Goal: Task Accomplishment & Management: Manage account settings

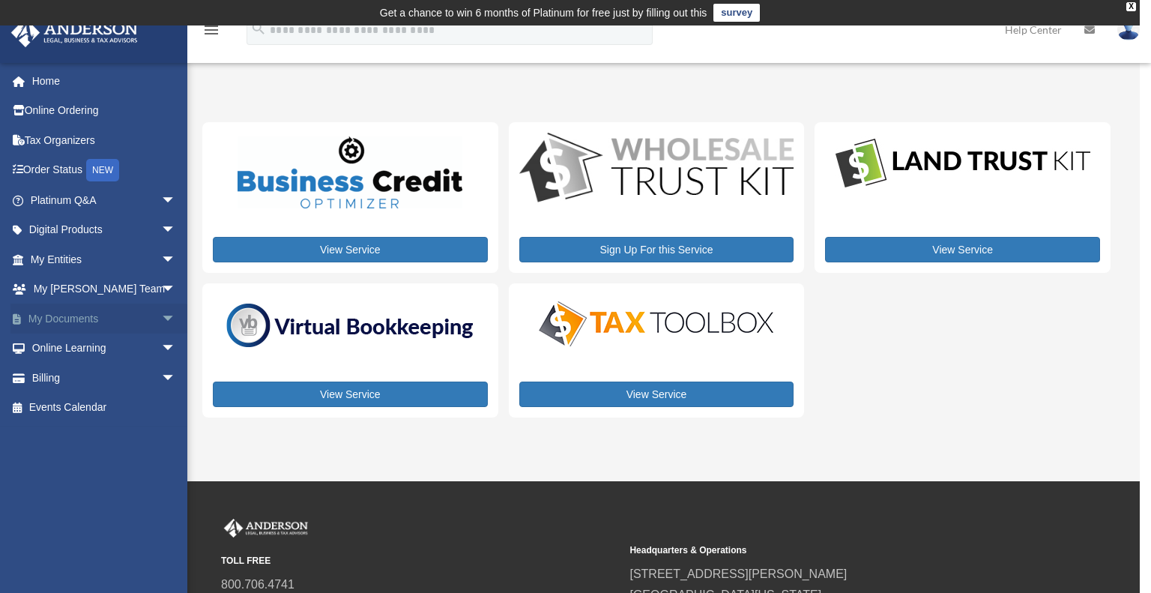
click at [161, 316] on span "arrow_drop_down" at bounding box center [176, 318] width 30 height 31
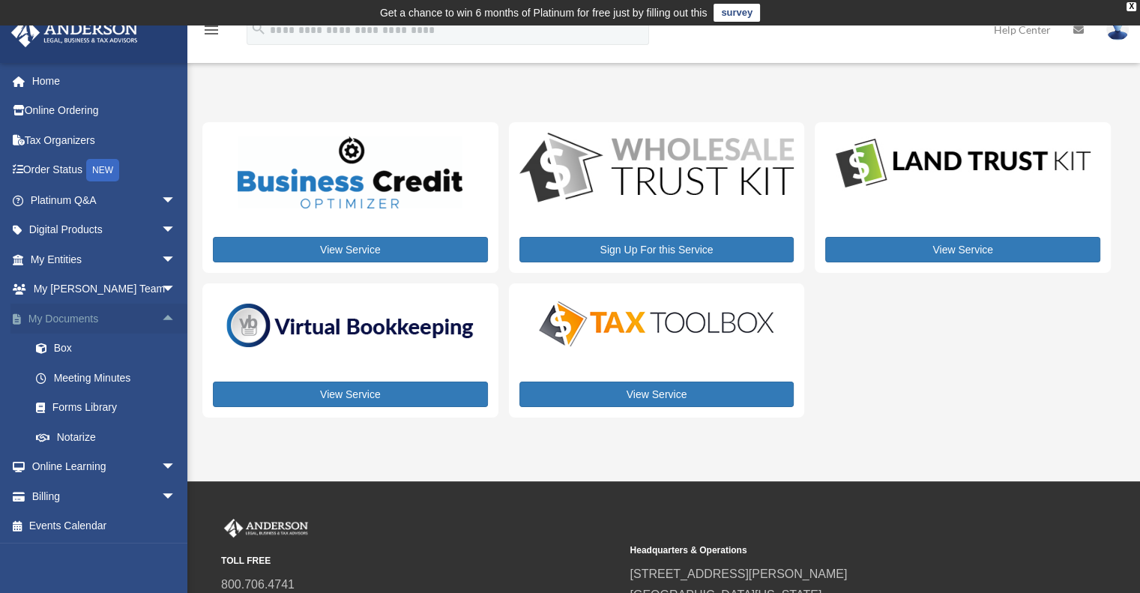
click at [161, 316] on span "arrow_drop_up" at bounding box center [176, 318] width 30 height 31
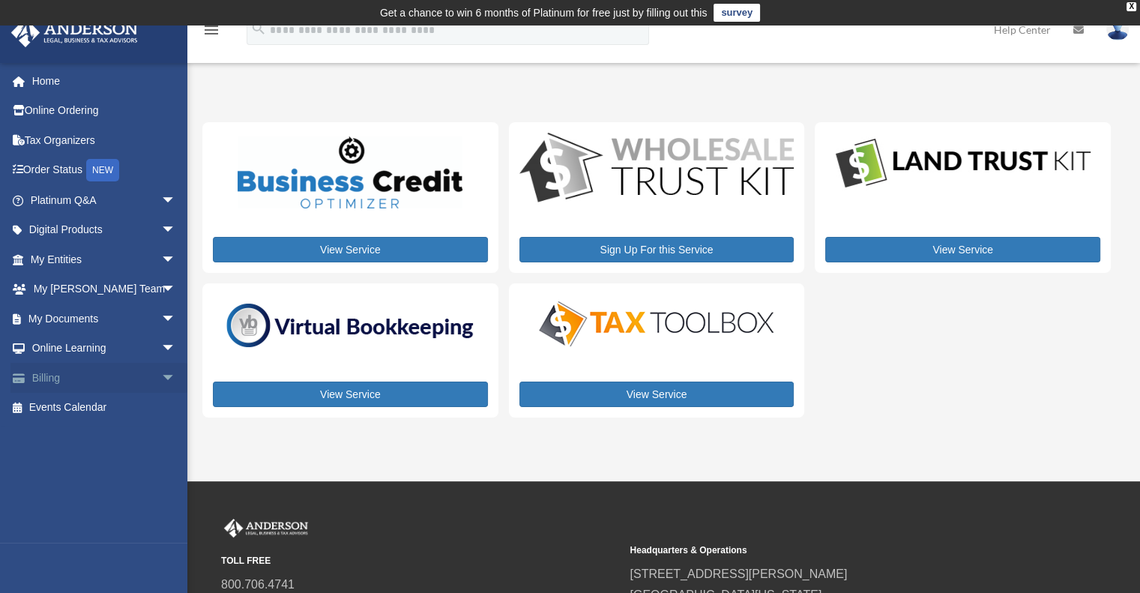
click at [161, 379] on span "arrow_drop_down" at bounding box center [176, 378] width 30 height 31
click at [103, 436] on link "Past Invoices" at bounding box center [110, 438] width 178 height 30
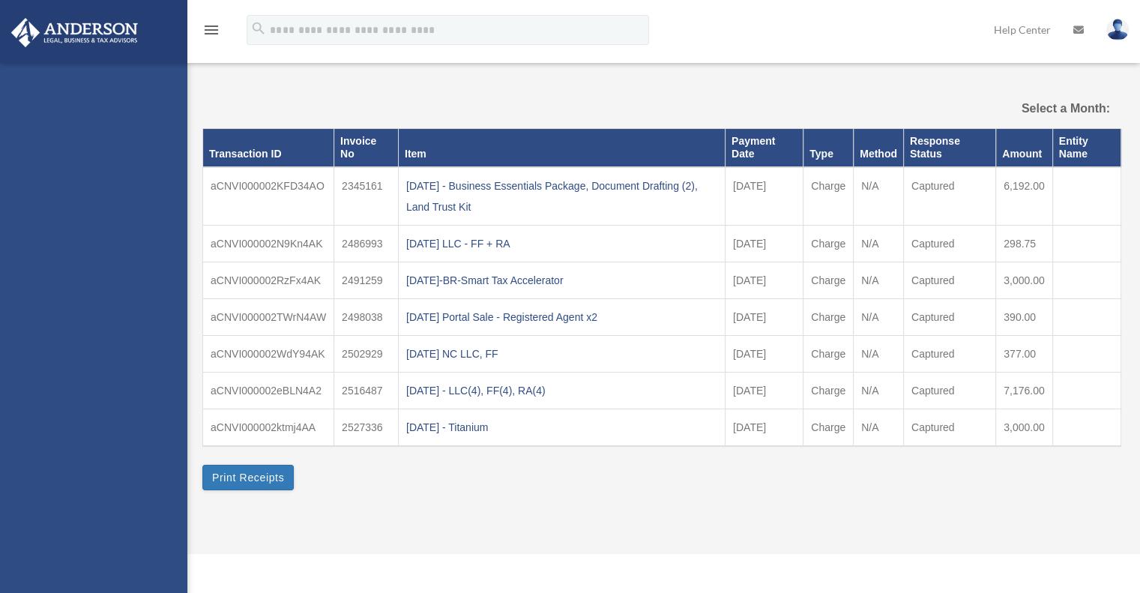
select select
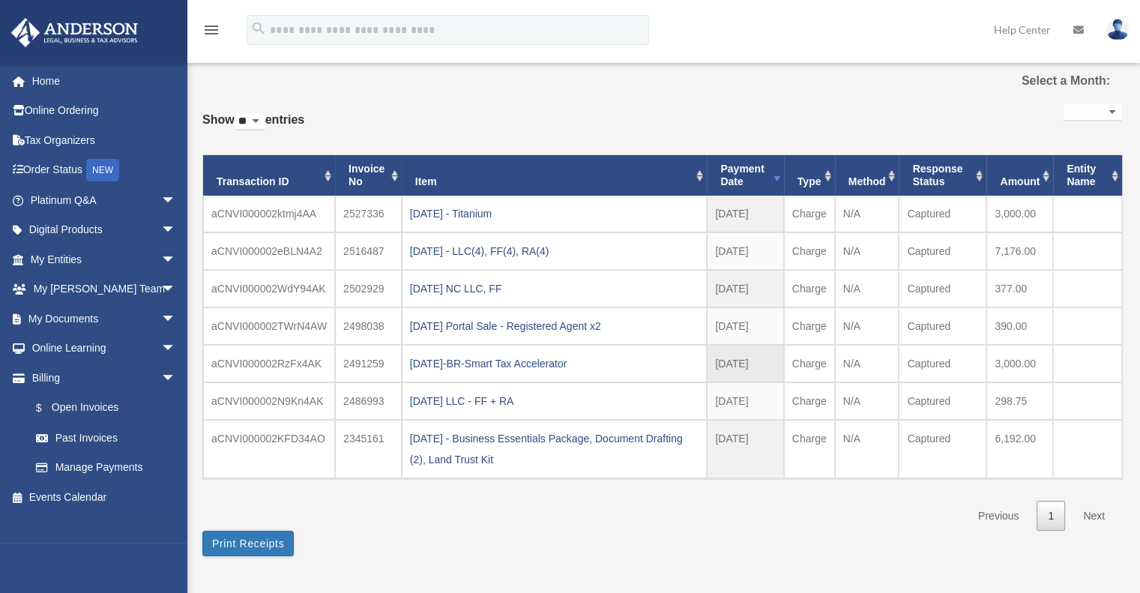
scroll to position [75, 0]
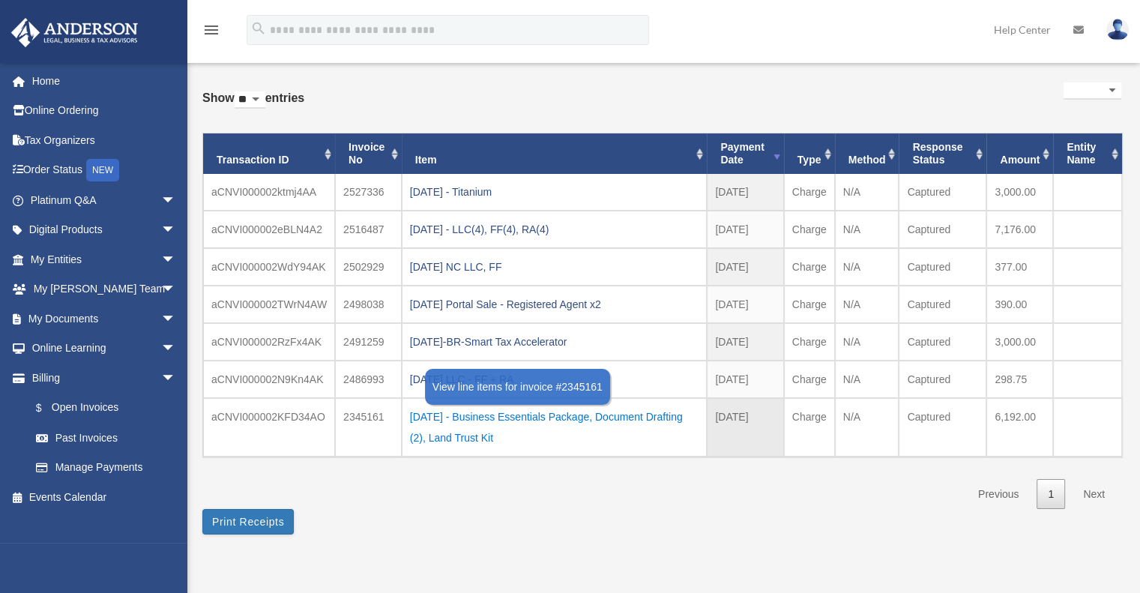
click at [597, 413] on div "2025.03.12 - Business Essentials Package, Document Drafting (2), Land Trust Kit" at bounding box center [554, 427] width 289 height 42
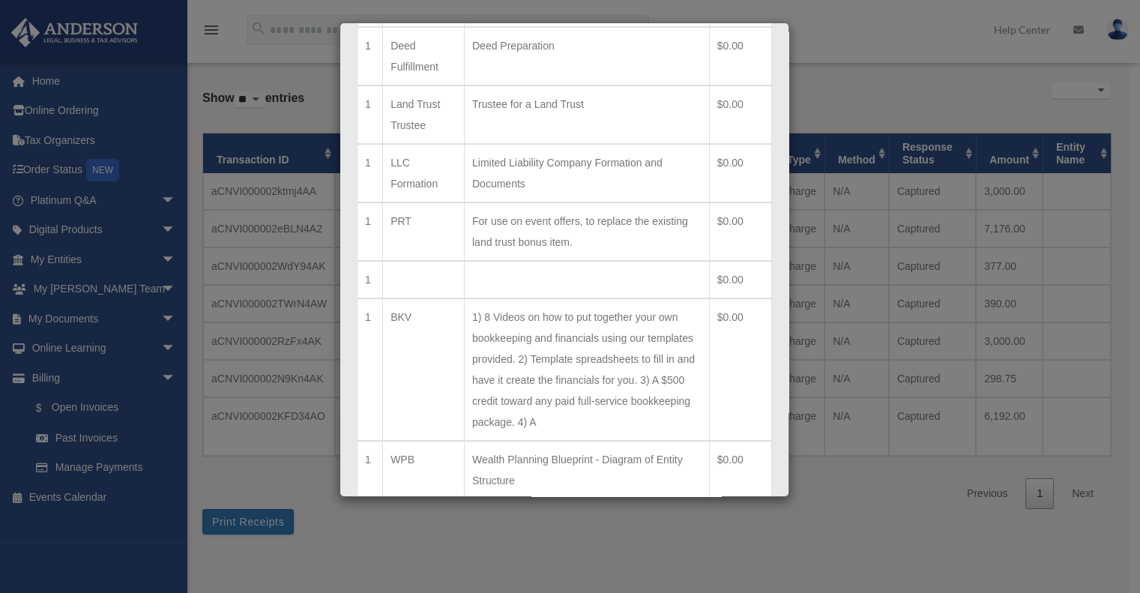
scroll to position [626, 0]
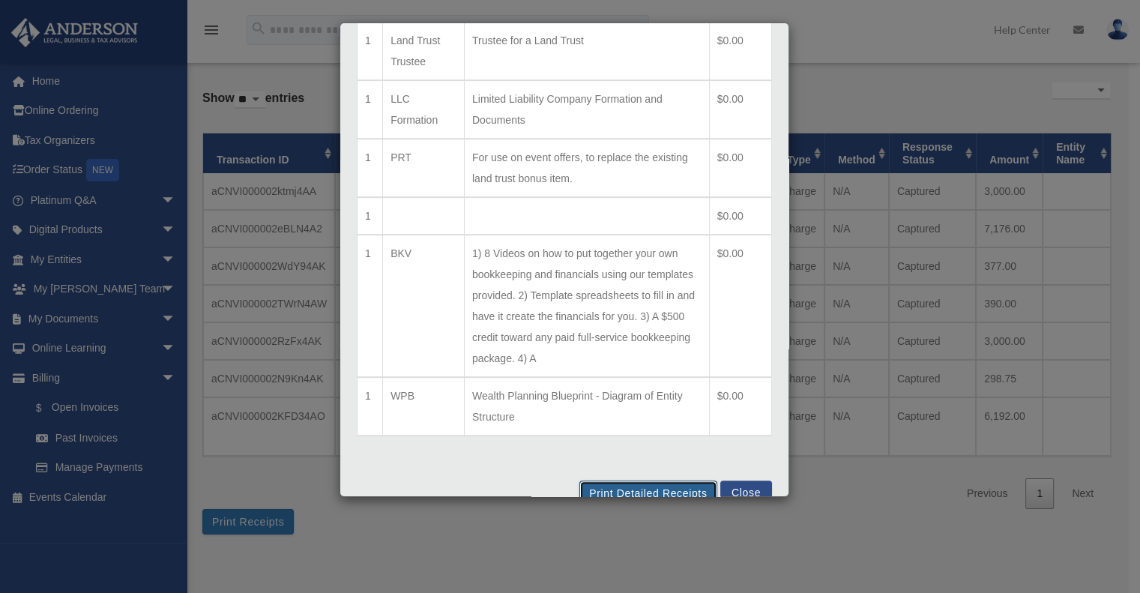
click at [645, 480] on button "Print Detailed Receipts" at bounding box center [647, 492] width 137 height 25
click at [736, 480] on button "Close" at bounding box center [746, 488] width 52 height 17
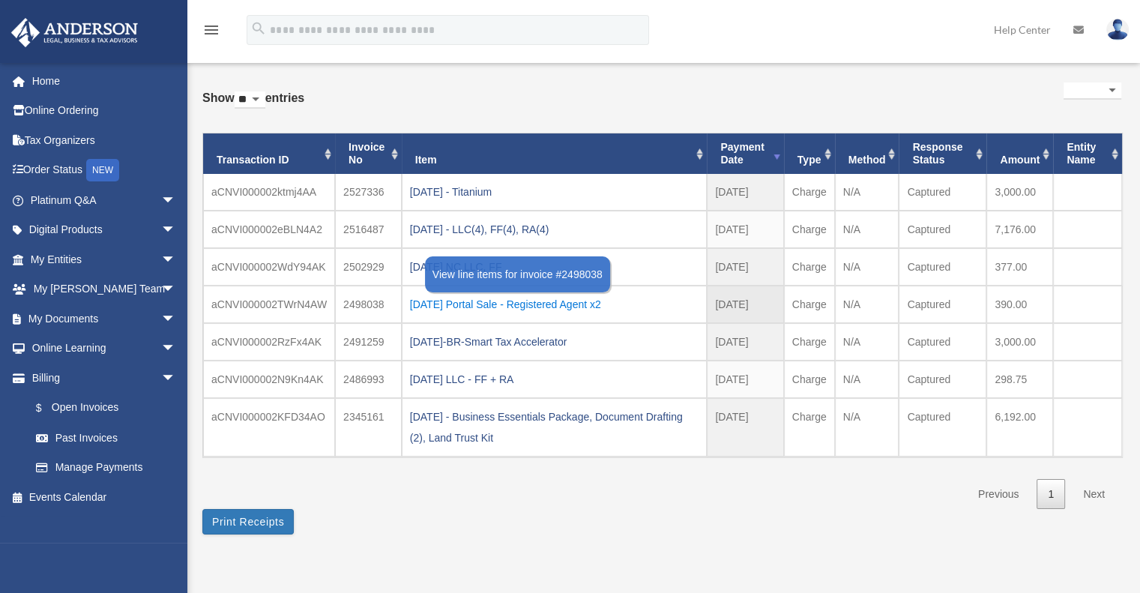
click at [587, 302] on div "2025.05.17 Portal Sale - Registered Agent x2" at bounding box center [554, 304] width 289 height 21
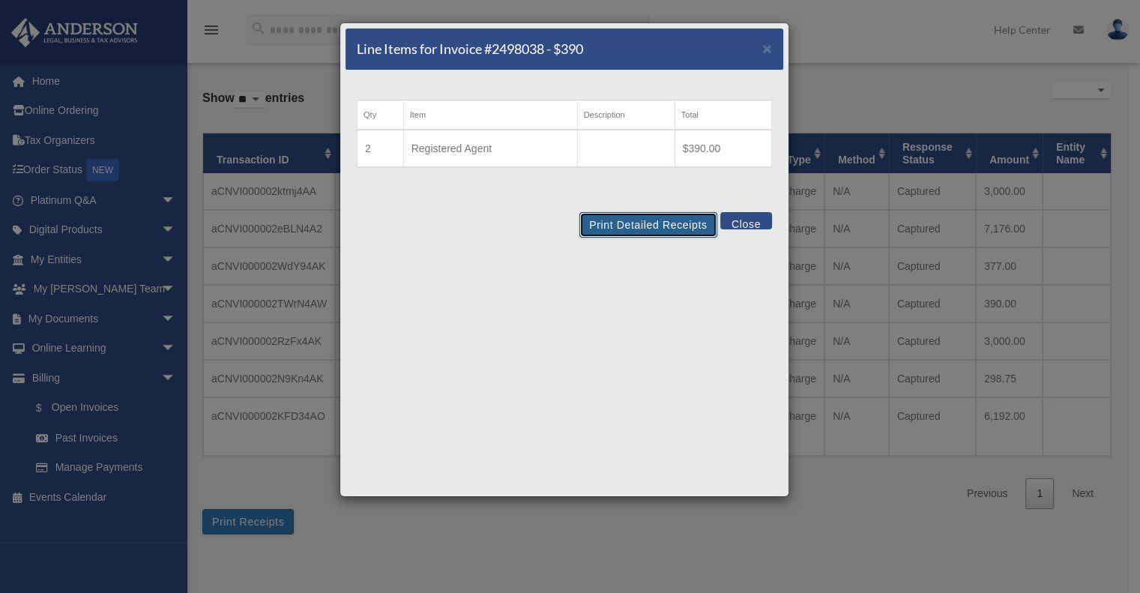
click at [659, 221] on button "Print Detailed Receipts" at bounding box center [647, 224] width 137 height 25
click at [744, 222] on button "Close" at bounding box center [746, 220] width 52 height 17
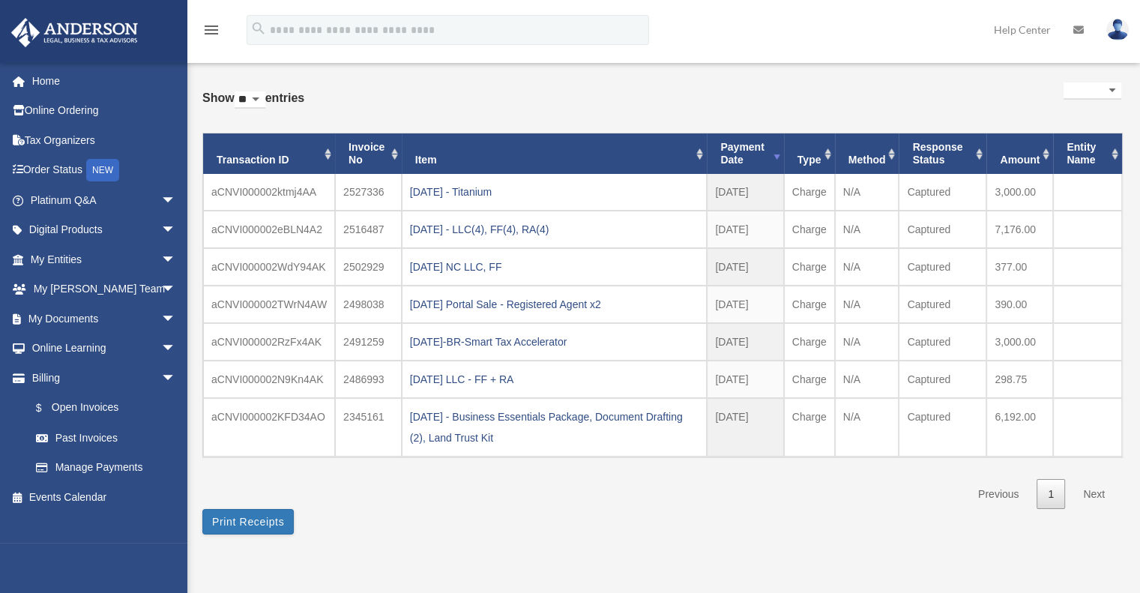
click at [1094, 488] on link "Next" at bounding box center [1093, 494] width 44 height 31
click at [100, 461] on link "Manage Payments" at bounding box center [110, 468] width 178 height 30
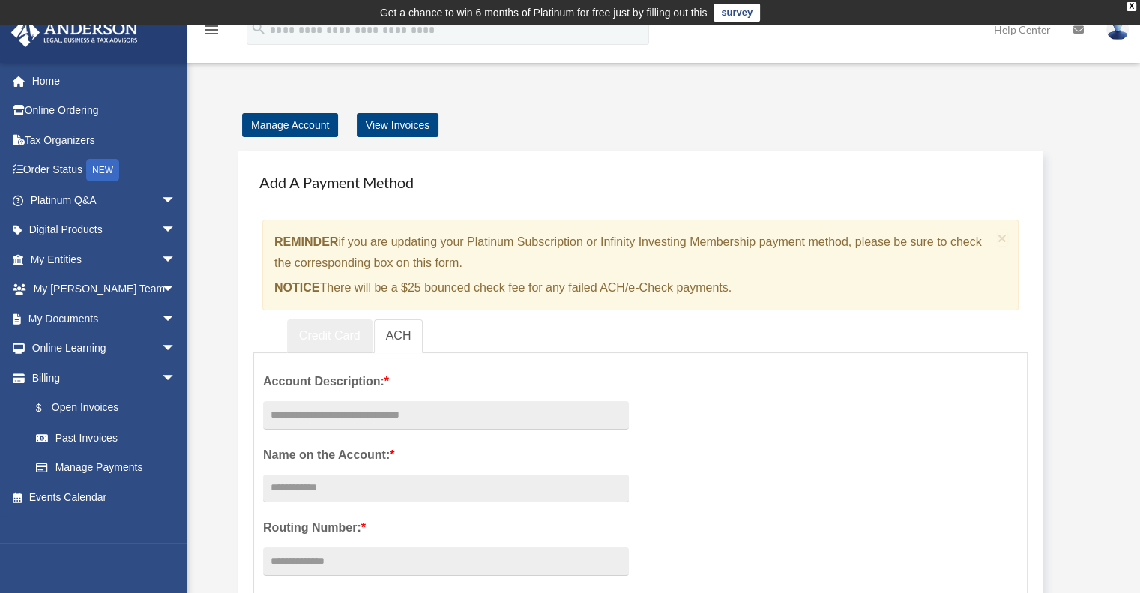
click at [342, 341] on link "Credit Card" at bounding box center [329, 336] width 85 height 34
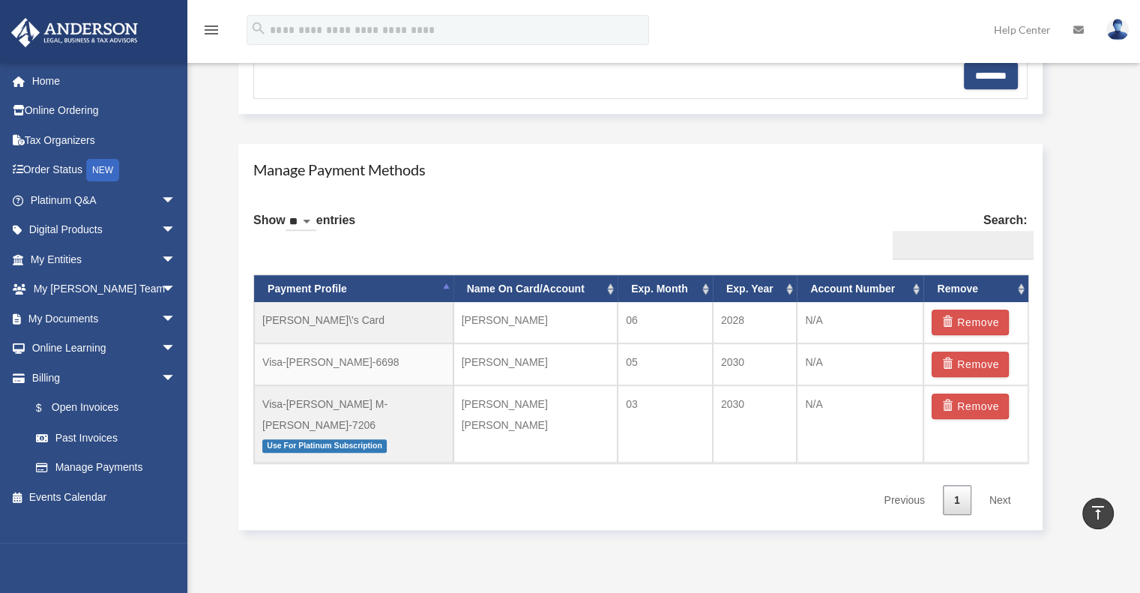
scroll to position [824, 0]
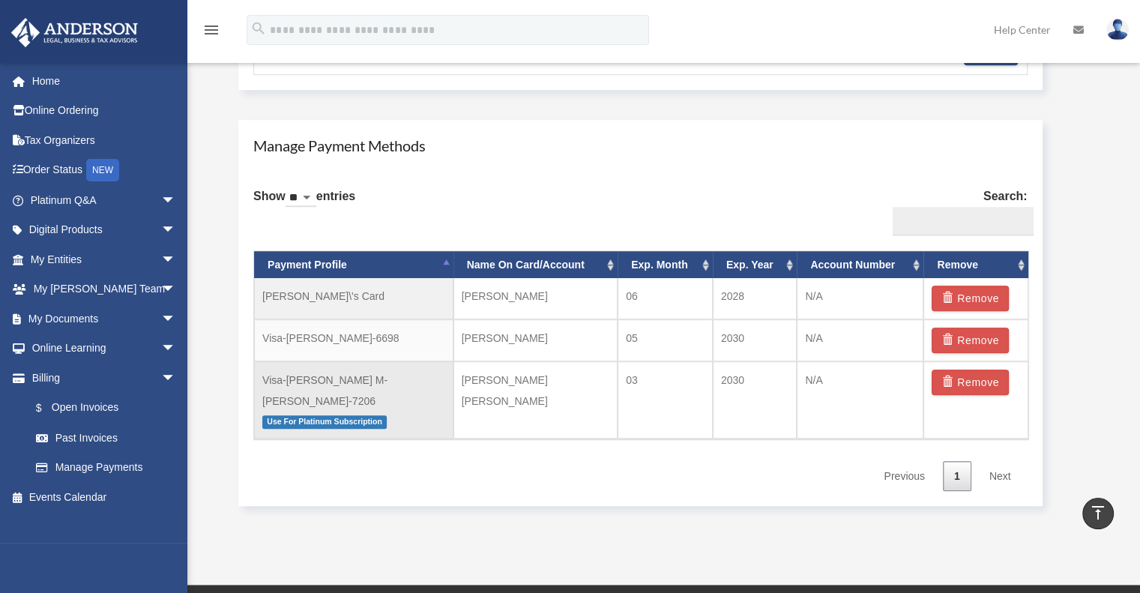
click at [366, 415] on span "Use For Platinum Subscription" at bounding box center [324, 421] width 124 height 13
click at [968, 299] on button "Remove" at bounding box center [969, 297] width 77 height 25
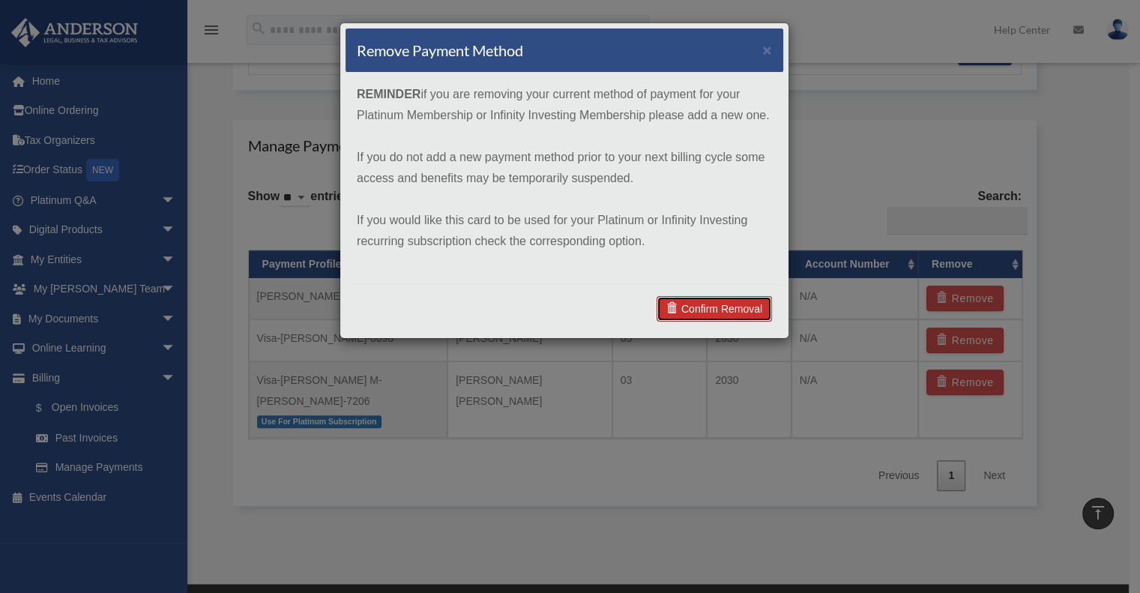
click at [703, 307] on link "Confirm Removal" at bounding box center [713, 308] width 115 height 25
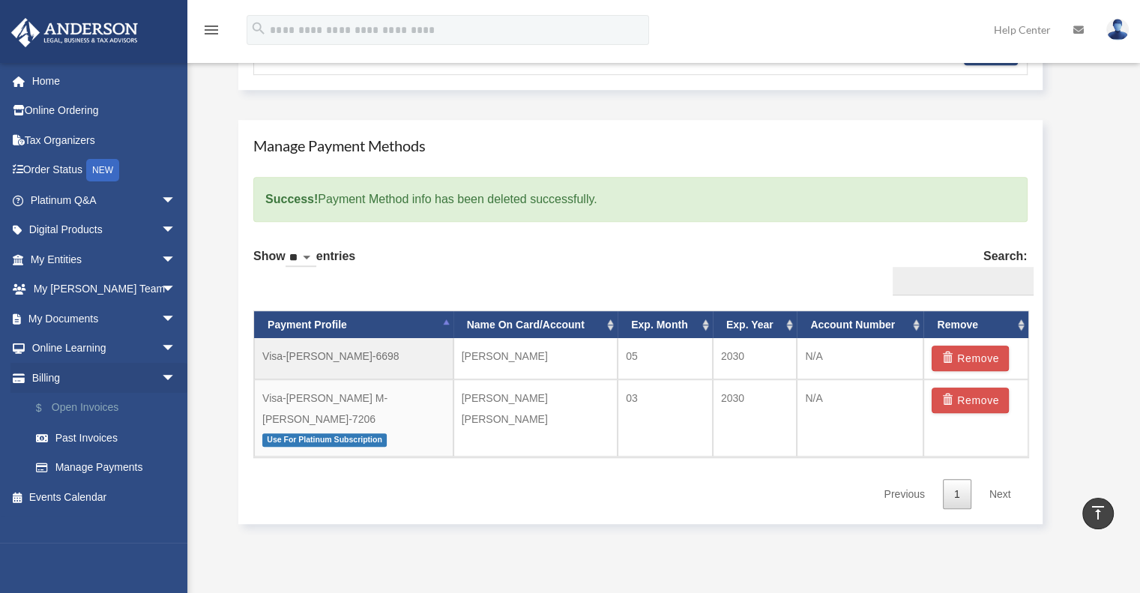
click at [102, 407] on link "$ Open Invoices" at bounding box center [110, 408] width 178 height 31
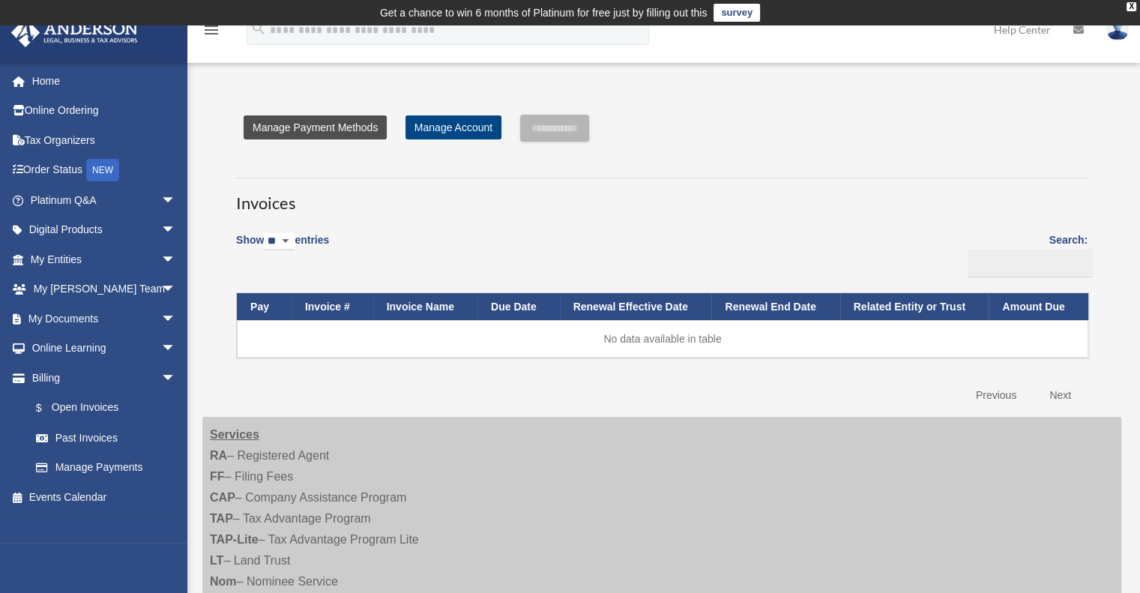
click at [330, 127] on link "Manage Payment Methods" at bounding box center [315, 127] width 143 height 24
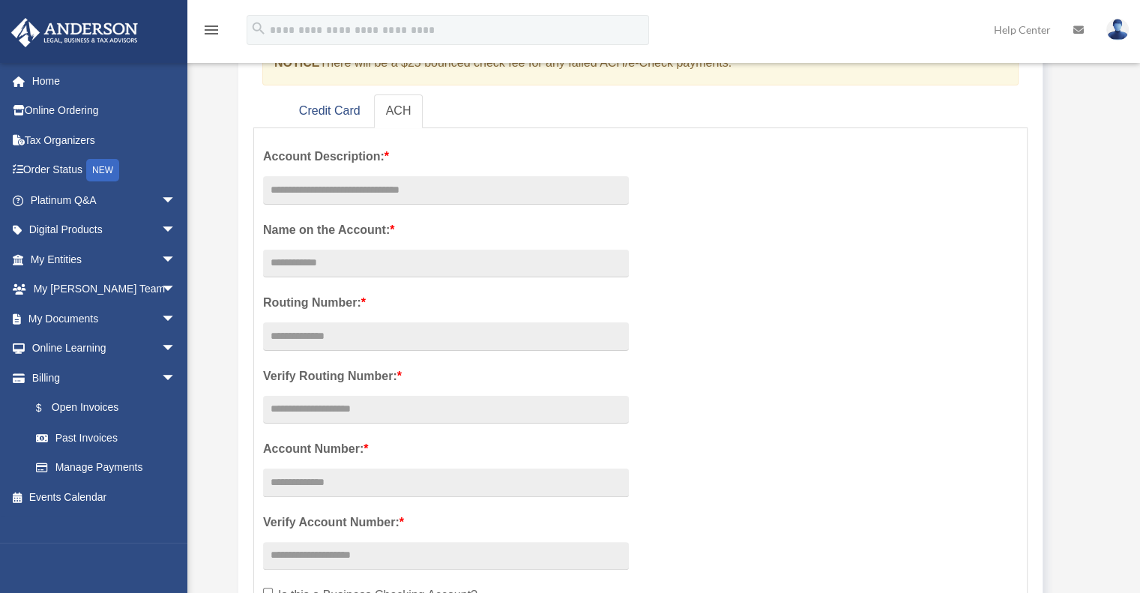
scroll to position [150, 0]
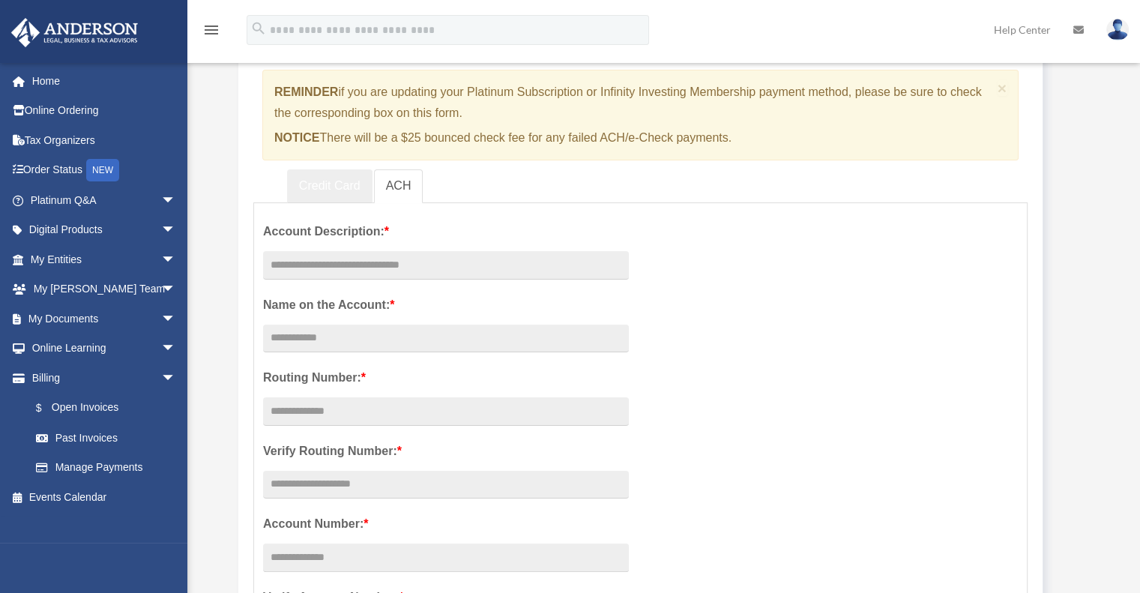
click at [313, 187] on link "Credit Card" at bounding box center [329, 186] width 85 height 34
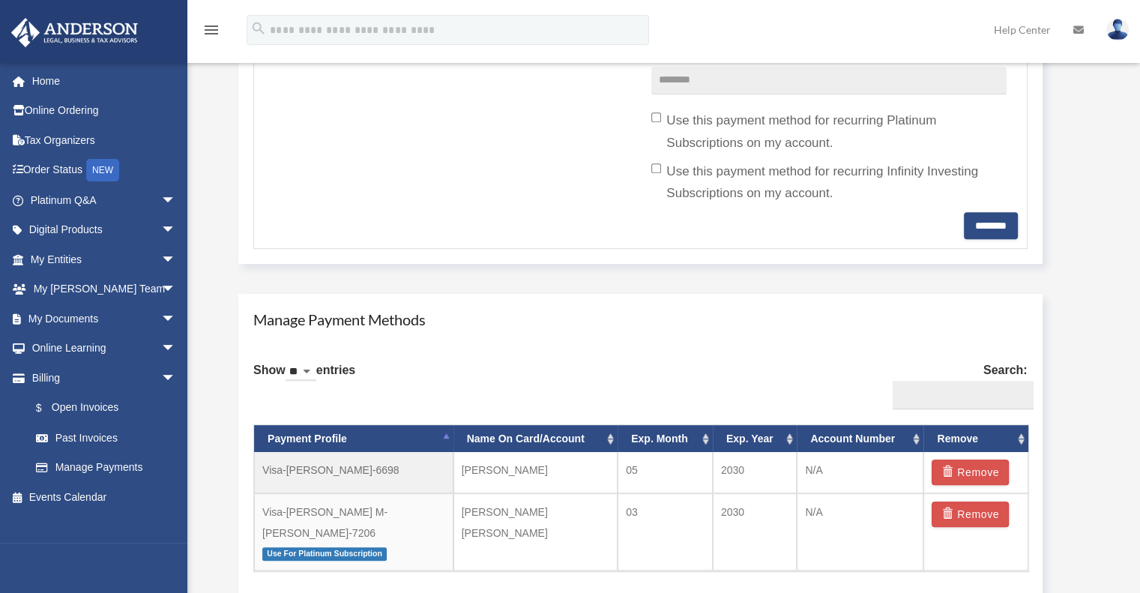
scroll to position [674, 0]
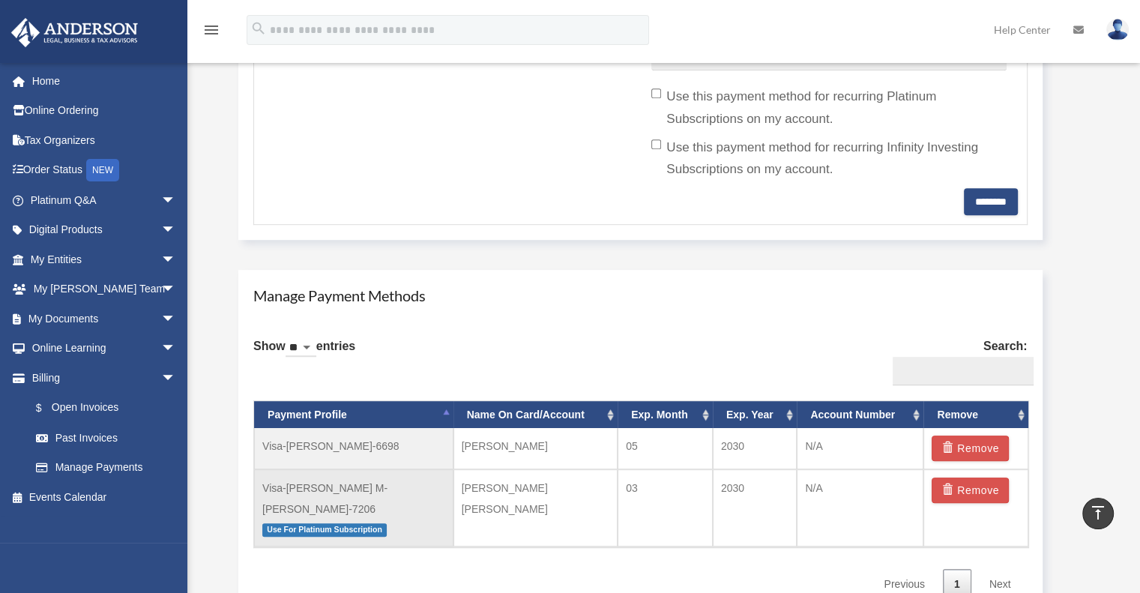
click at [351, 494] on td "Visa-Dawn M-Bowen Nelson-7206 Use For Platinum Subscription" at bounding box center [353, 507] width 199 height 77
click at [372, 519] on p "Use For Platinum Subscription" at bounding box center [353, 528] width 183 height 19
click at [328, 523] on span "Use For Platinum Subscription" at bounding box center [324, 529] width 124 height 13
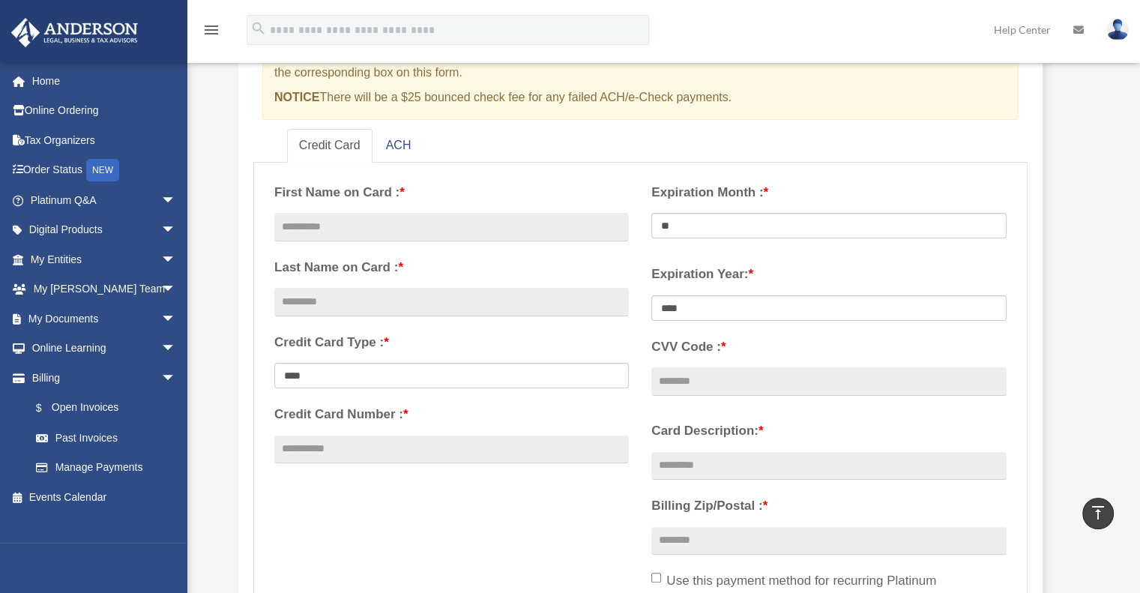
scroll to position [75, 0]
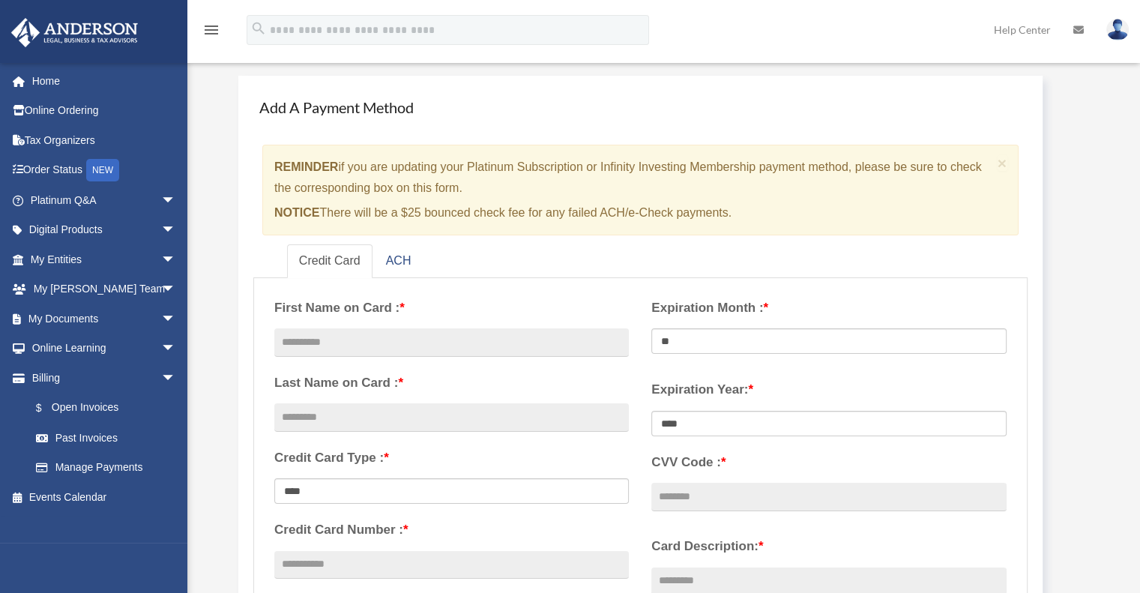
click at [1023, 30] on link "Help Center" at bounding box center [1021, 29] width 79 height 59
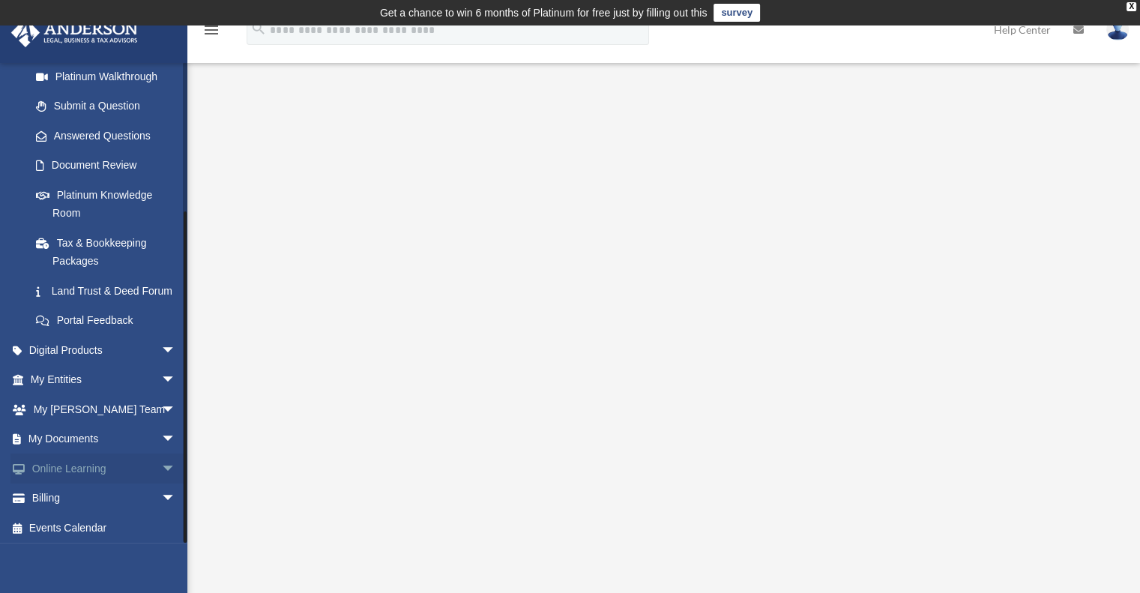
scroll to position [204, 0]
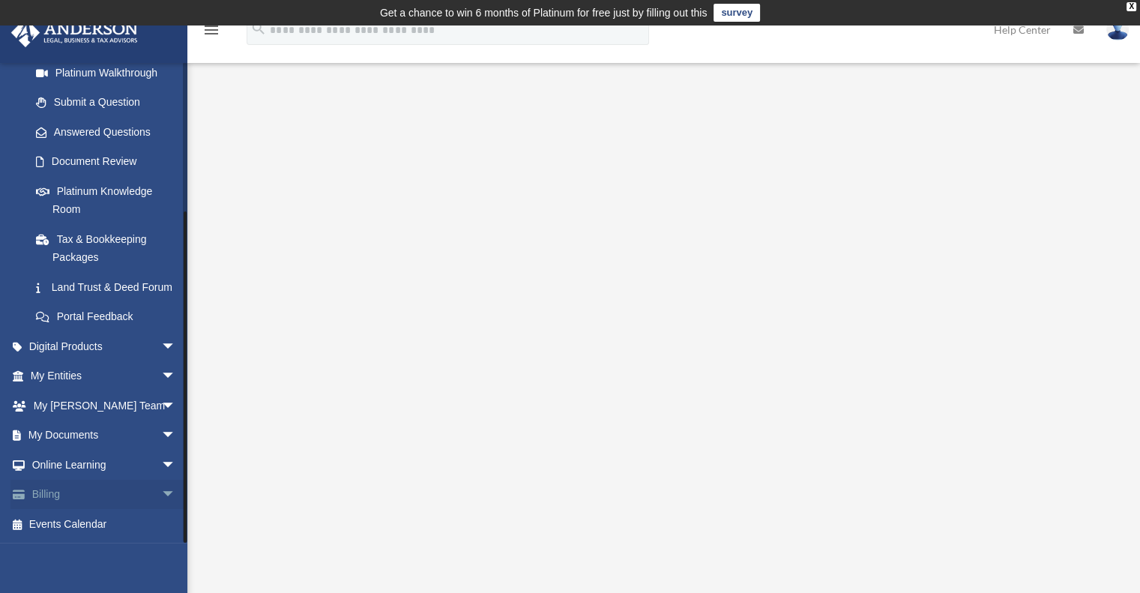
click at [55, 494] on link "Billing arrow_drop_down" at bounding box center [104, 495] width 188 height 30
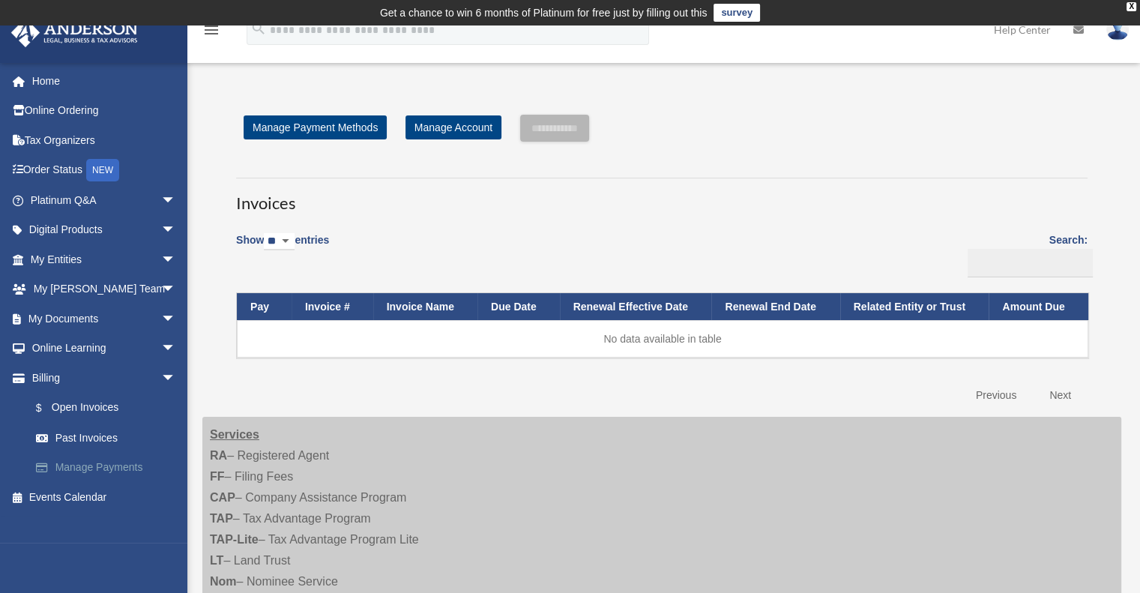
click at [81, 468] on link "Manage Payments" at bounding box center [110, 468] width 178 height 30
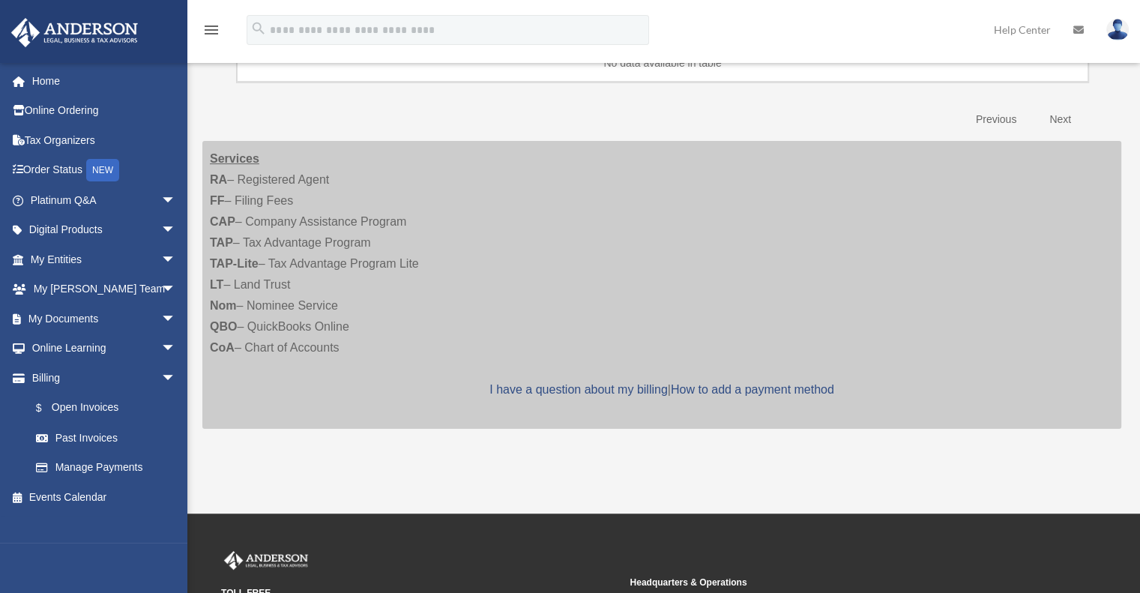
scroll to position [300, 0]
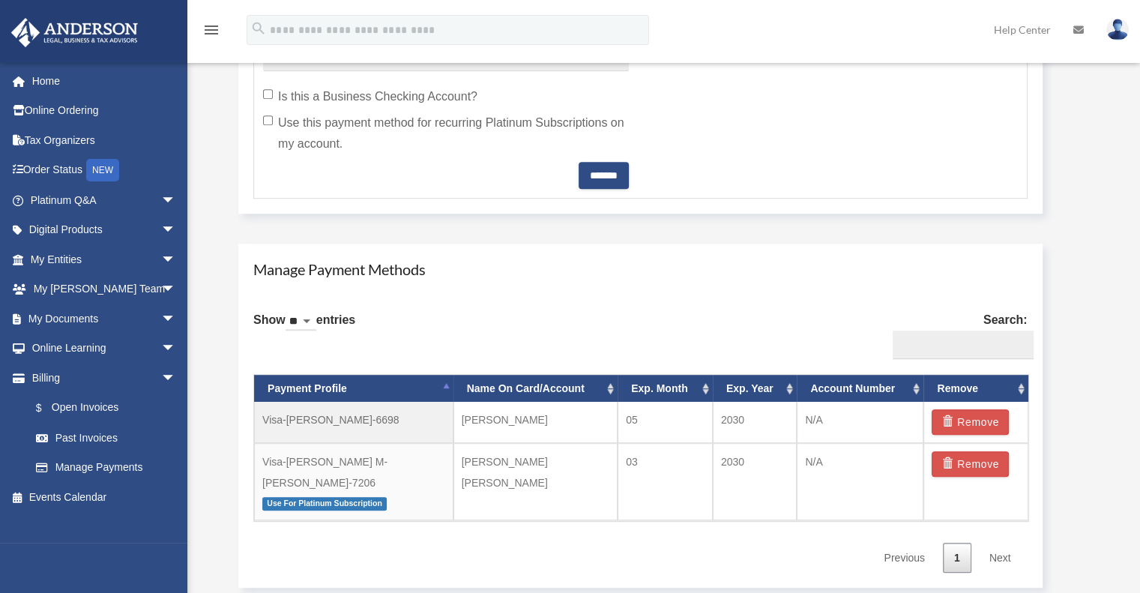
scroll to position [773, 0]
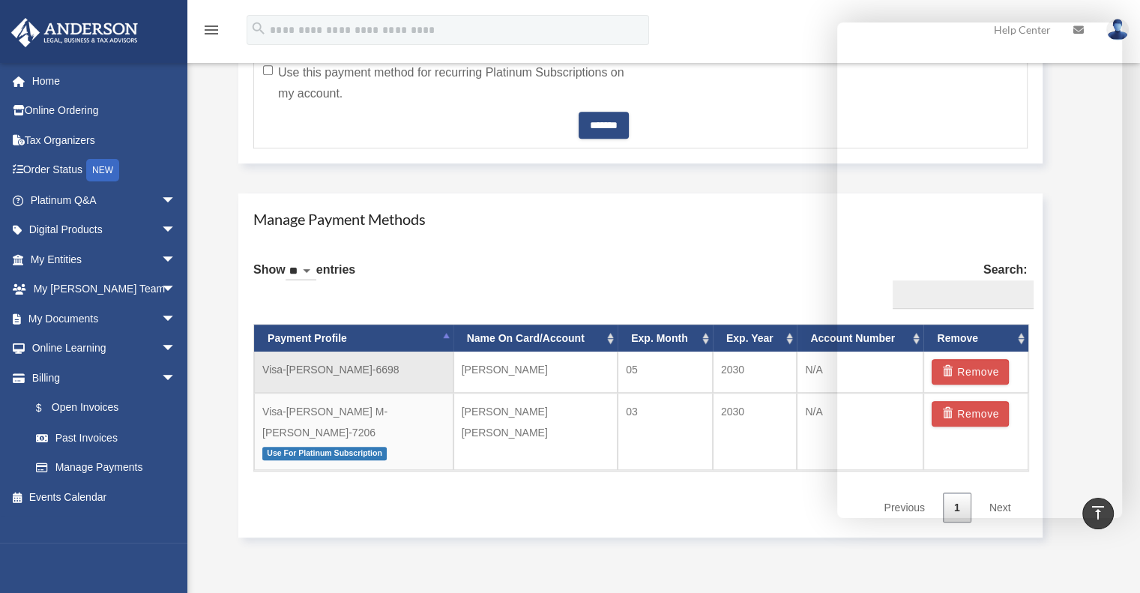
click at [371, 369] on td "Visa-[PERSON_NAME]-6698" at bounding box center [353, 371] width 199 height 41
click at [572, 359] on td "[PERSON_NAME]" at bounding box center [535, 371] width 165 height 41
drag, startPoint x: 772, startPoint y: 260, endPoint x: 662, endPoint y: 236, distance: 112.7
click at [662, 236] on div "Manage Payment Methods Show ** ** ** *** entries Search: Payment Profile Name O…" at bounding box center [640, 365] width 804 height 344
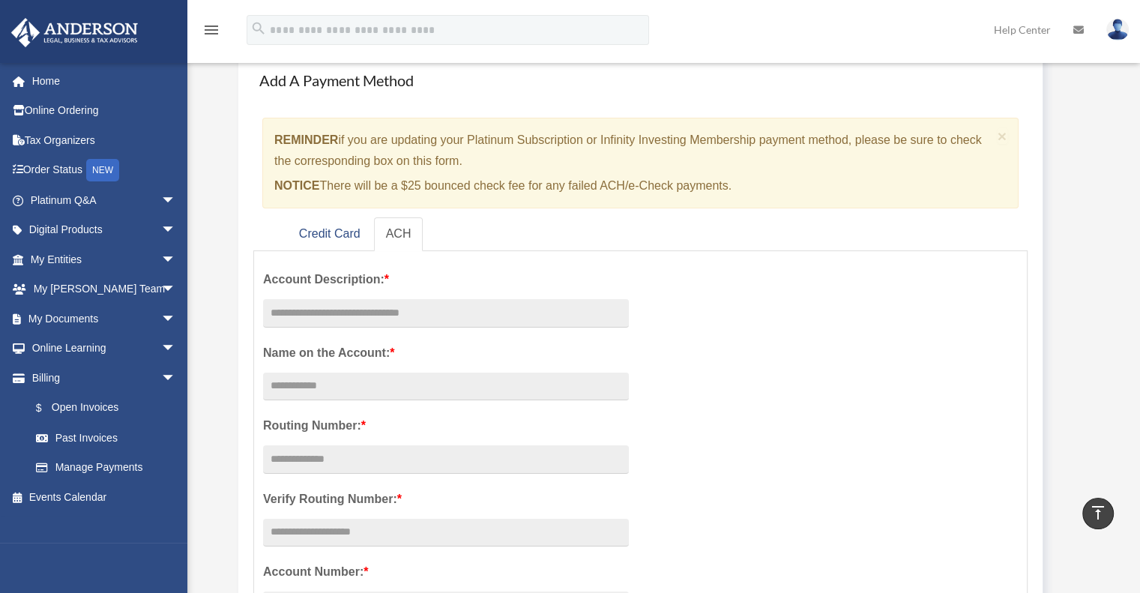
scroll to position [105, 0]
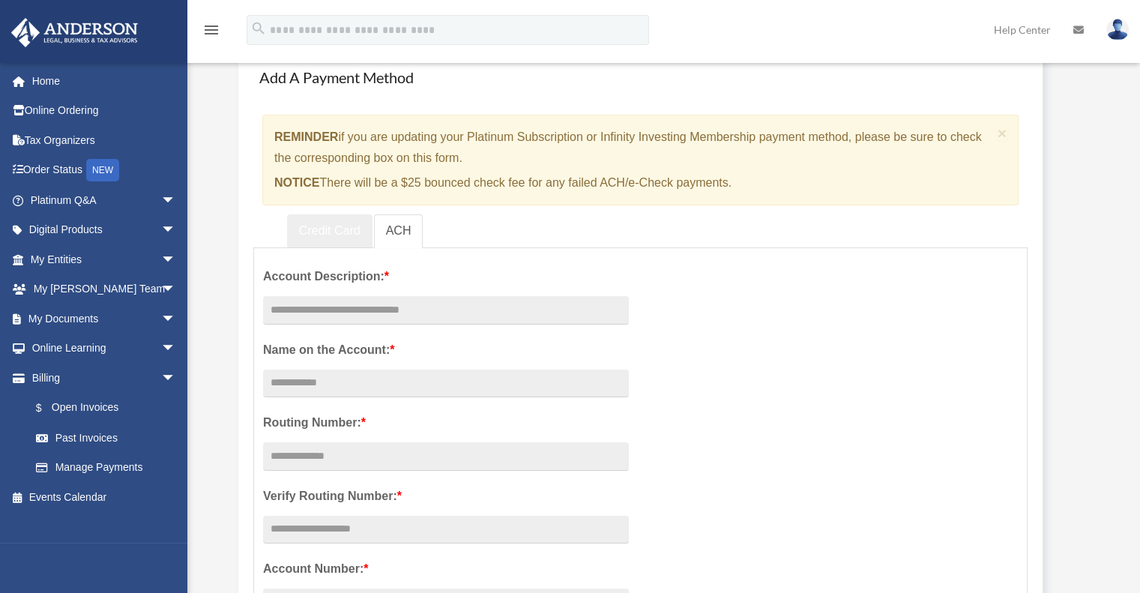
click at [326, 227] on link "Credit Card" at bounding box center [329, 231] width 85 height 34
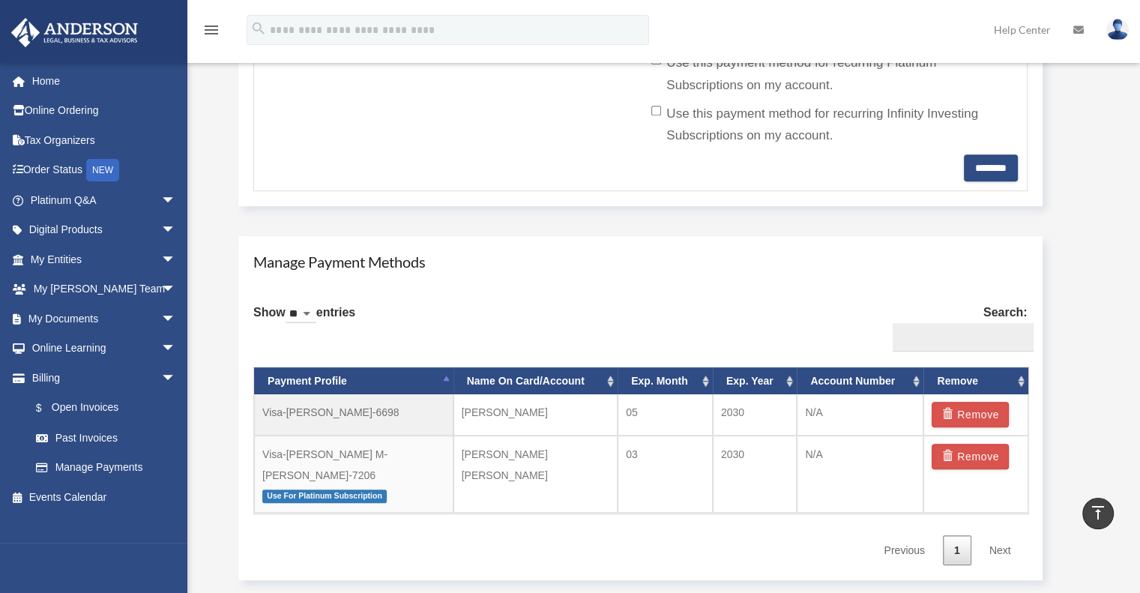
scroll to position [713, 0]
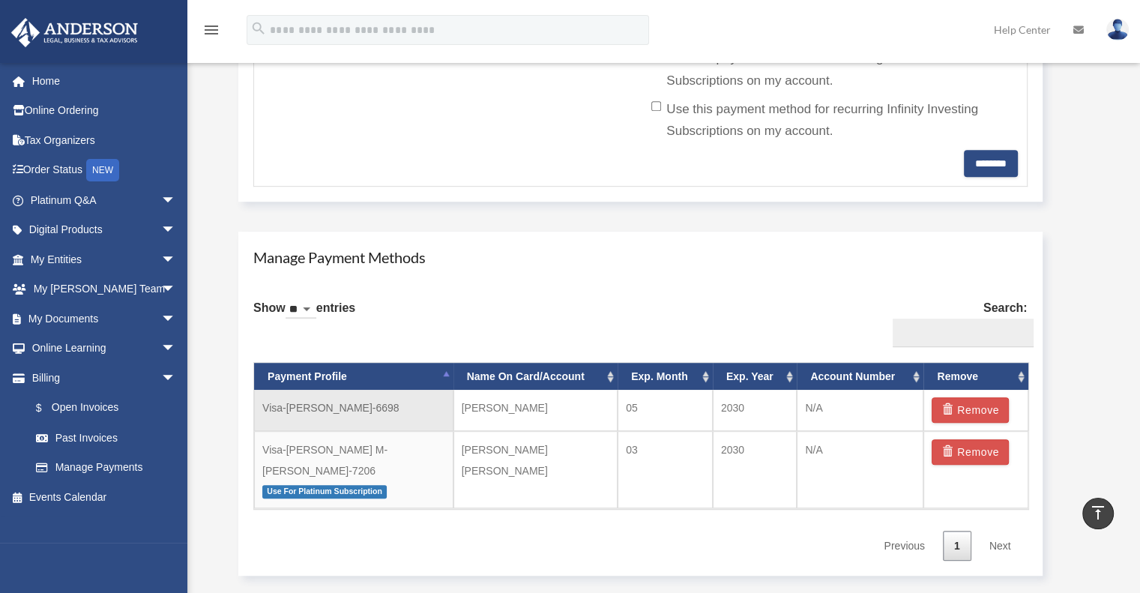
click at [826, 411] on td "N/A" at bounding box center [859, 410] width 127 height 41
click at [808, 413] on td "N/A" at bounding box center [859, 410] width 127 height 41
click at [506, 410] on td "[PERSON_NAME]" at bounding box center [535, 410] width 165 height 41
click at [377, 407] on td "Visa-[PERSON_NAME]-6698" at bounding box center [353, 410] width 199 height 41
click at [360, 410] on td "Visa-[PERSON_NAME]-6698" at bounding box center [353, 410] width 199 height 41
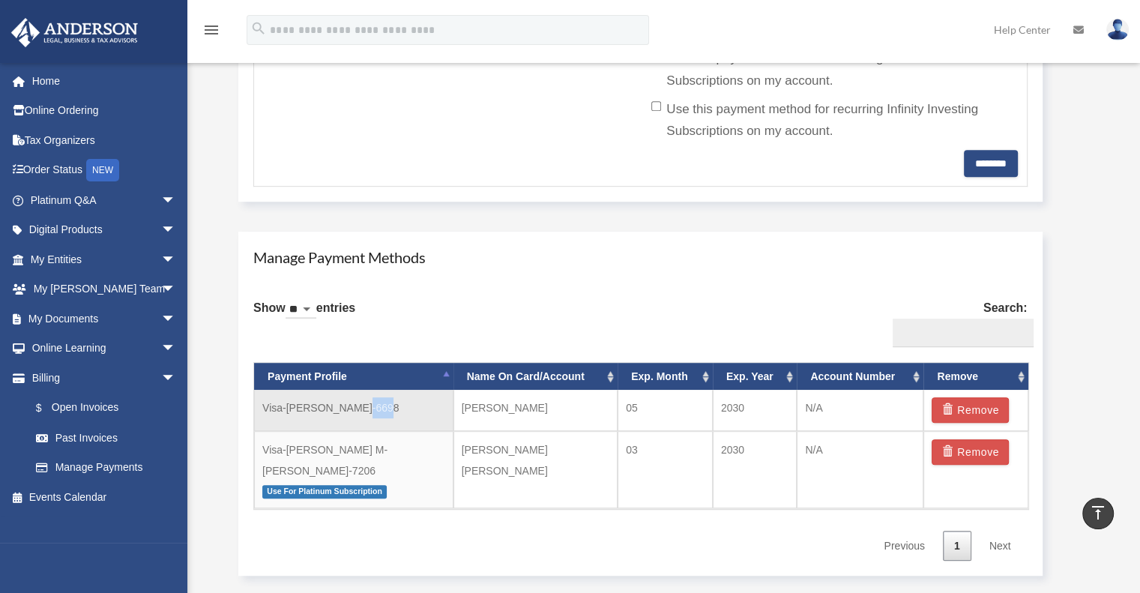
click at [360, 410] on td "Visa-[PERSON_NAME]-6698" at bounding box center [353, 410] width 199 height 41
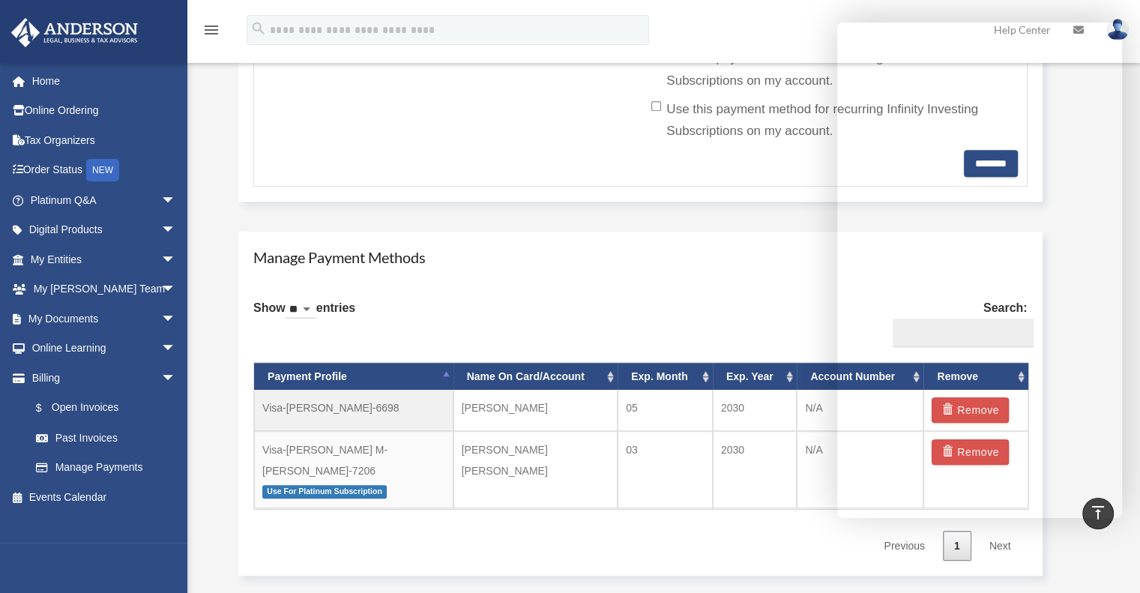
click at [562, 305] on div "Show ** ** ** *** entries Search: Payment Profile Name On Card/Account Exp. Mon…" at bounding box center [640, 424] width 774 height 272
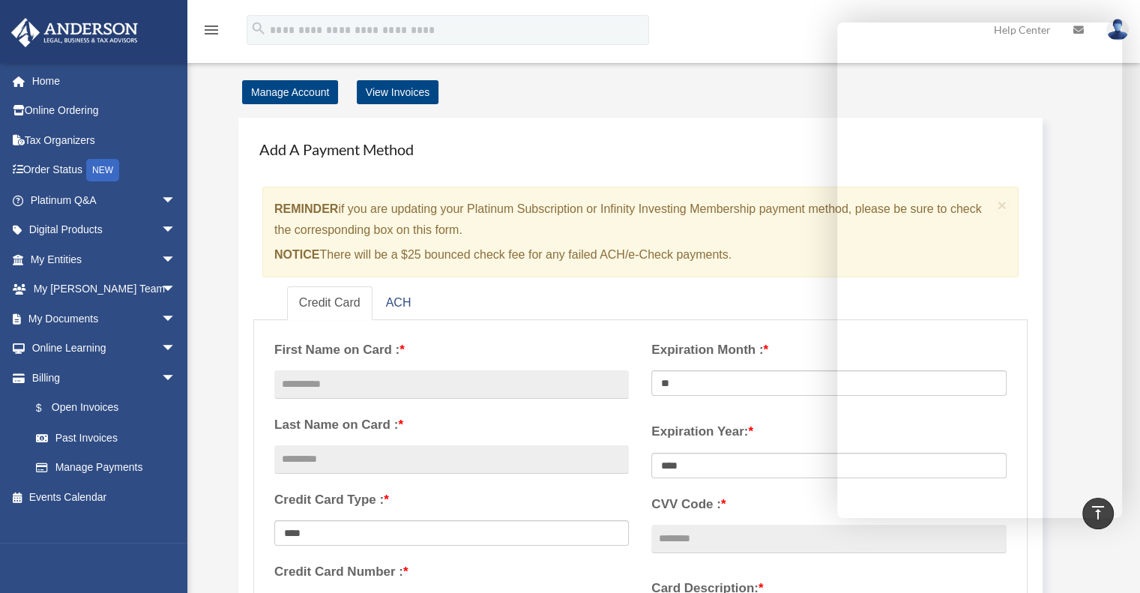
scroll to position [0, 0]
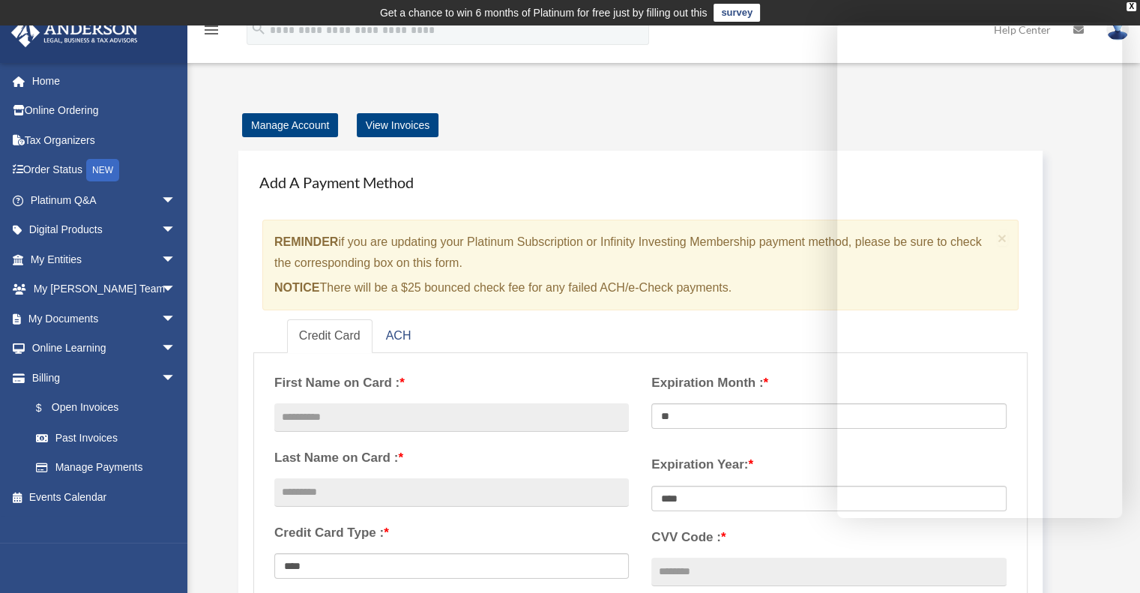
click at [527, 118] on div "Manage Account View Invoices" at bounding box center [662, 125] width 854 height 21
click at [313, 134] on link "Manage Account" at bounding box center [290, 125] width 96 height 24
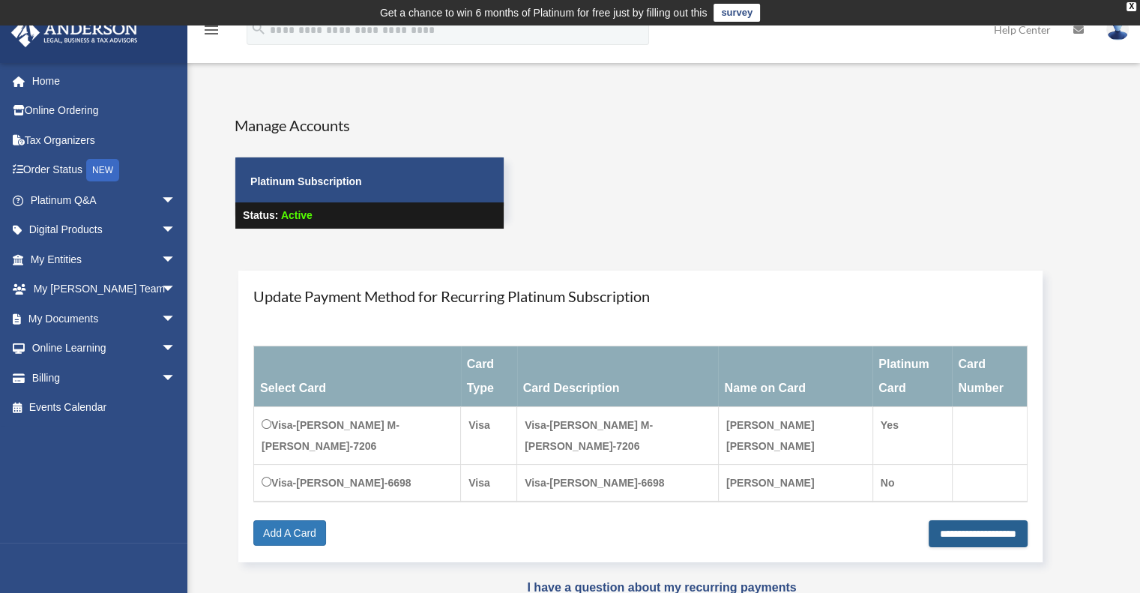
click at [934, 520] on input "**********" at bounding box center [977, 533] width 99 height 27
type input "**********"
click at [584, 235] on div "Manage Accounts Platinum Subscription Status: Active" at bounding box center [661, 185] width 877 height 141
click at [42, 374] on link "Billing arrow_drop_down" at bounding box center [104, 378] width 188 height 30
click at [162, 372] on span "arrow_drop_down" at bounding box center [176, 378] width 30 height 31
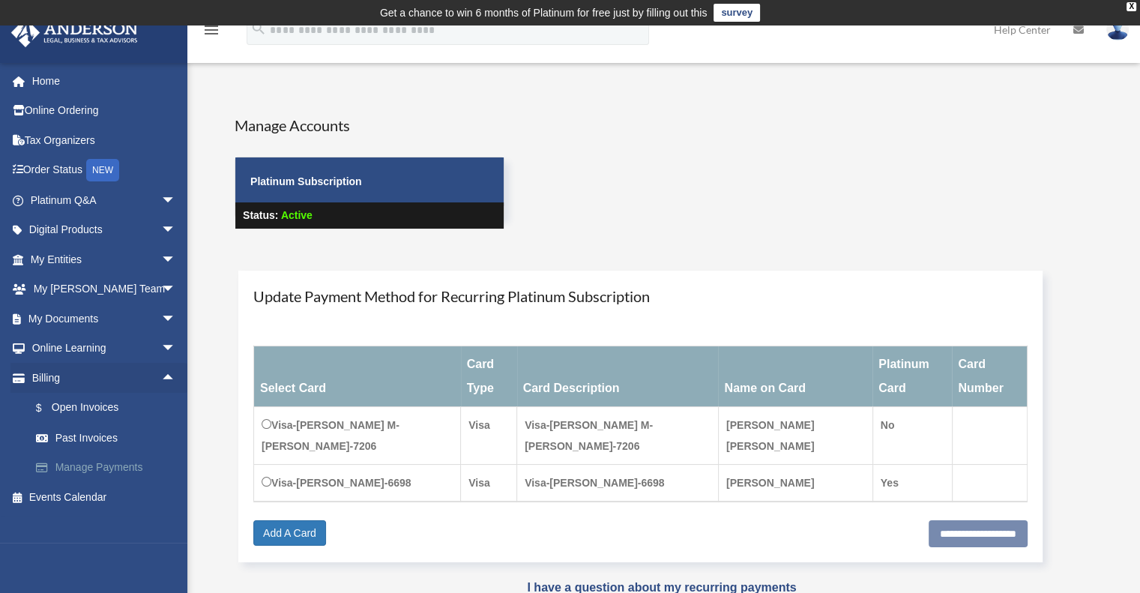
click at [86, 459] on link "Manage Payments" at bounding box center [110, 468] width 178 height 30
click at [86, 464] on link "Manage Payments" at bounding box center [110, 468] width 178 height 30
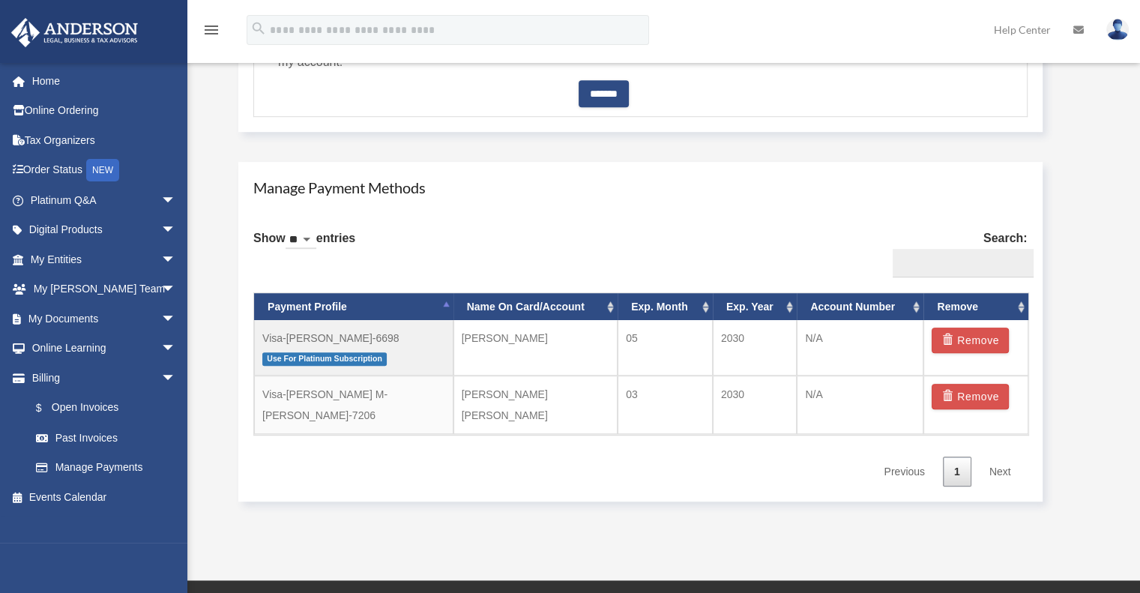
scroll to position [804, 0]
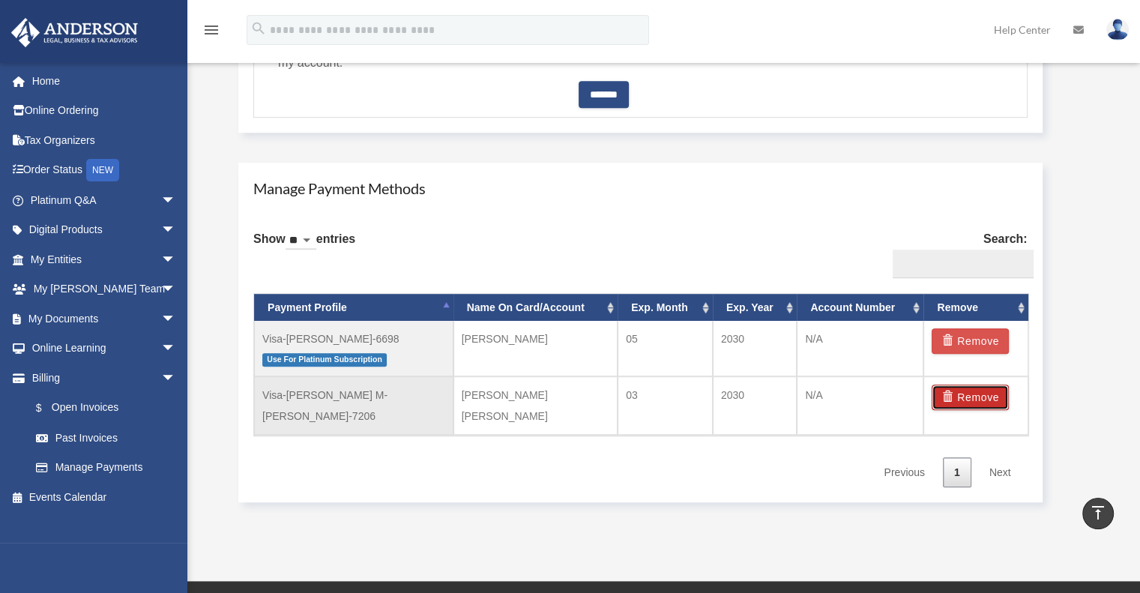
click at [981, 391] on button "Remove" at bounding box center [969, 396] width 77 height 25
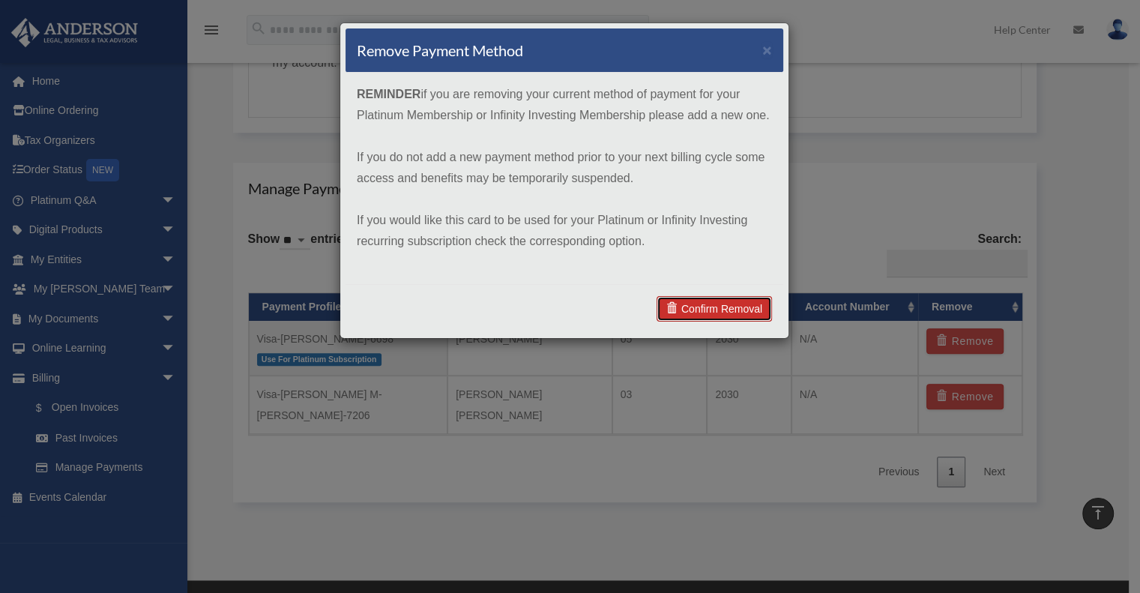
click at [731, 311] on link "Confirm Removal" at bounding box center [713, 308] width 115 height 25
